Goal: Task Accomplishment & Management: Manage account settings

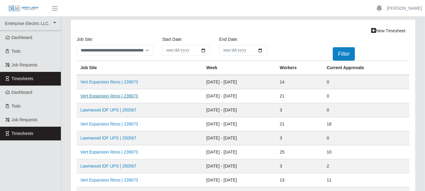
click at [127, 93] on link "Vert Expansion Reno | 239073" at bounding box center [109, 95] width 58 height 5
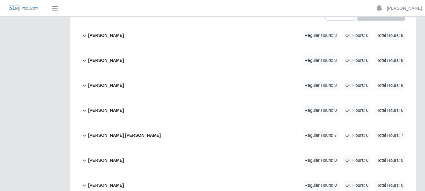
scroll to position [135, 0]
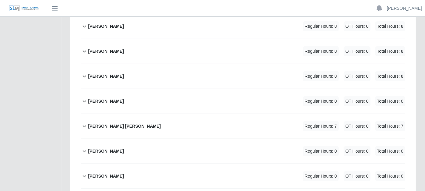
click at [87, 122] on icon at bounding box center [84, 125] width 7 height 7
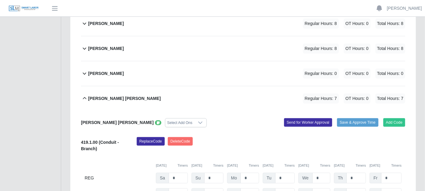
scroll to position [169, 0]
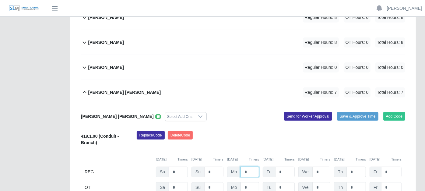
click at [252, 167] on input "*" at bounding box center [250, 172] width 19 height 11
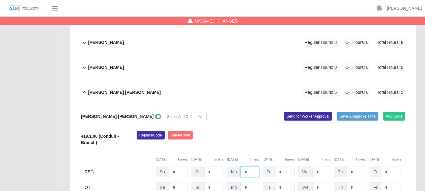
type input "*"
click at [260, 131] on div "Replace Code Delete Code" at bounding box center [271, 140] width 278 height 19
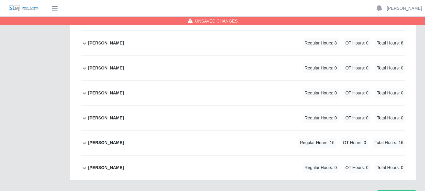
scroll to position [606, 0]
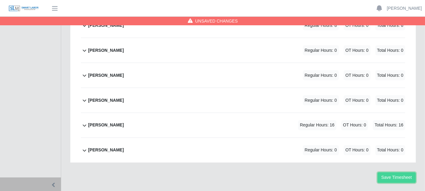
click at [403, 172] on button "Save Timesheet" at bounding box center [397, 177] width 38 height 11
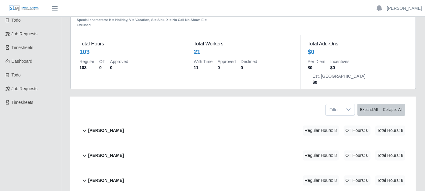
scroll to position [0, 0]
